Goal: Task Accomplishment & Management: Manage account settings

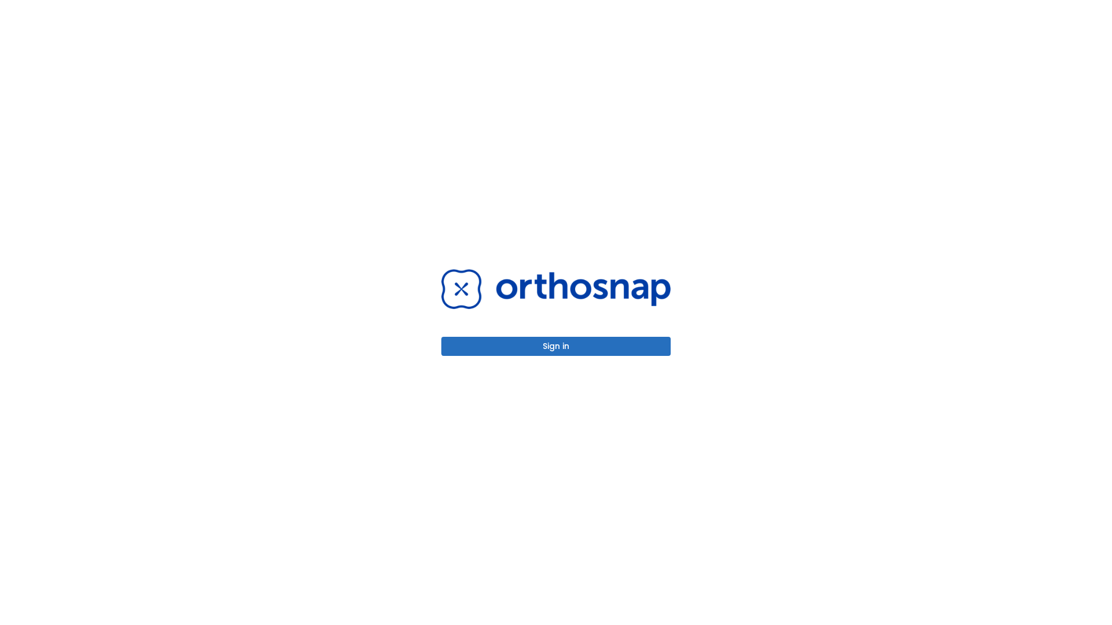
click at [556, 346] on button "Sign in" at bounding box center [555, 346] width 229 height 19
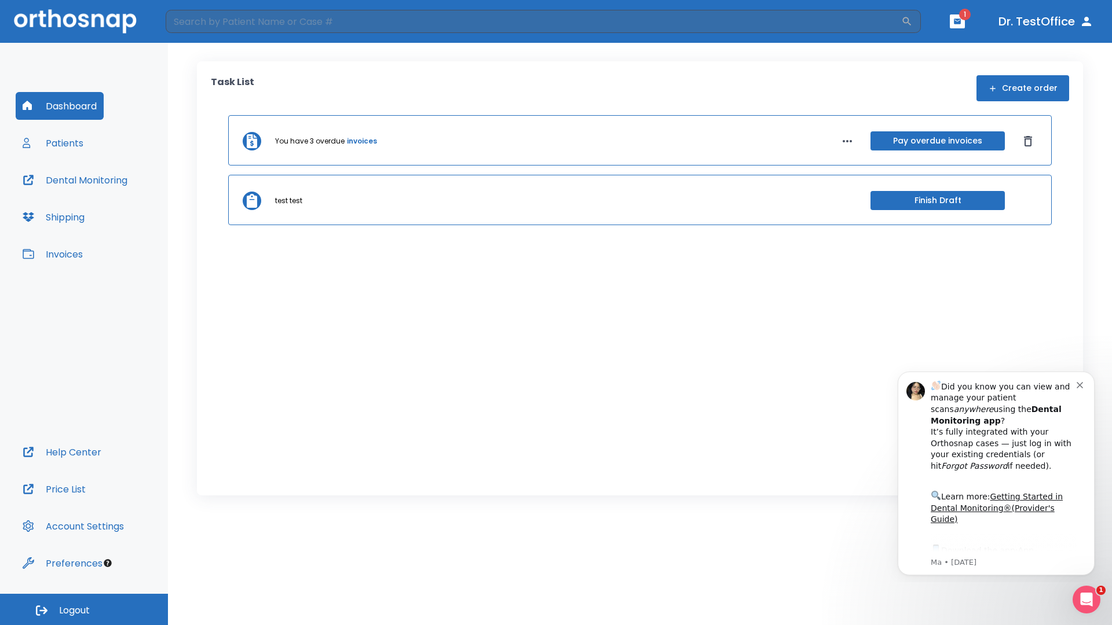
click at [84, 610] on span "Logout" at bounding box center [74, 611] width 31 height 13
